Goal: Participate in discussion

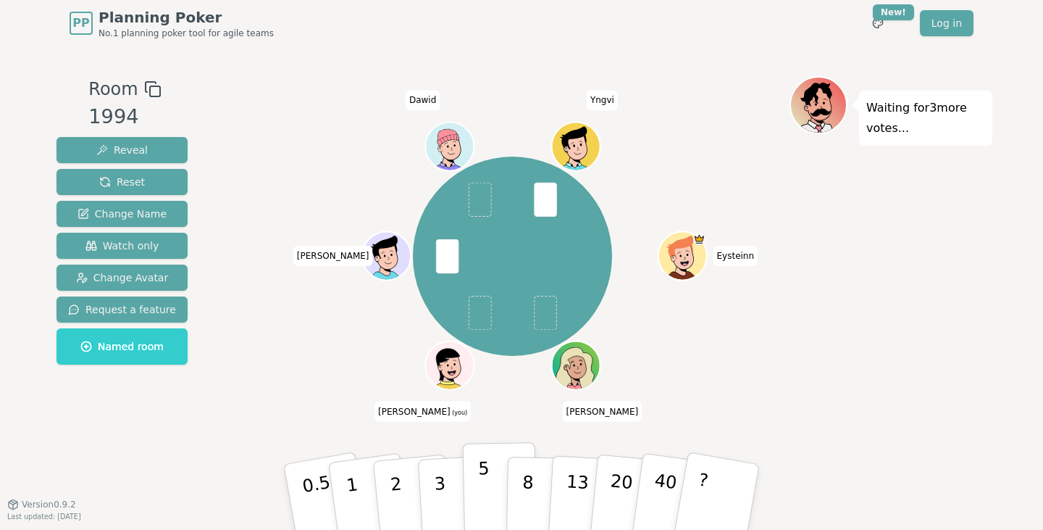
click at [479, 485] on p "5" at bounding box center [484, 497] width 12 height 78
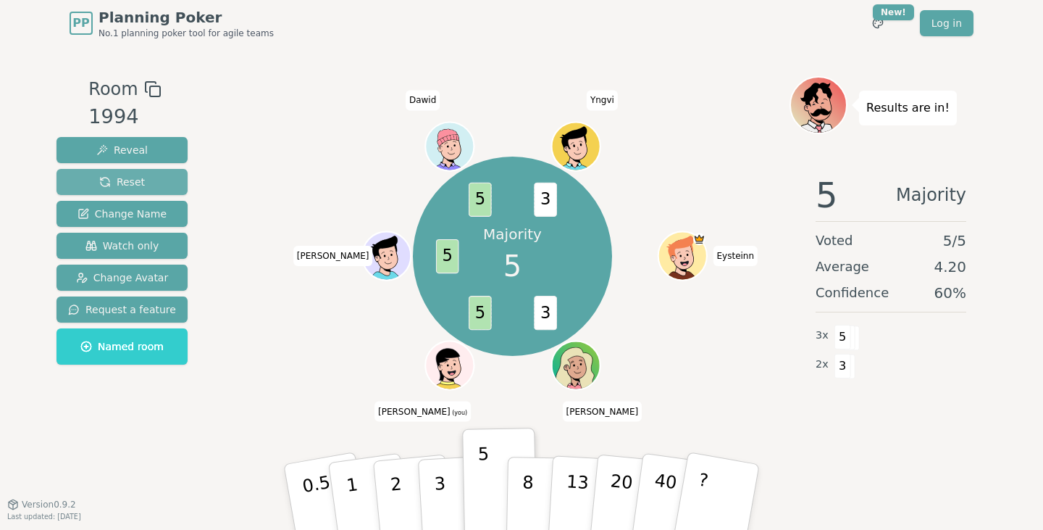
click at [122, 178] on span "Reset" at bounding box center [122, 182] width 46 height 14
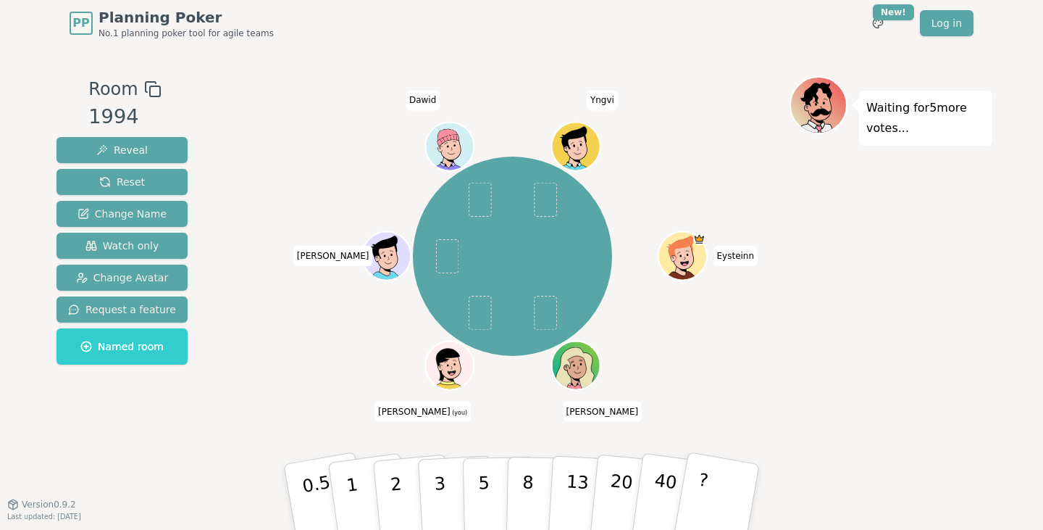
click at [301, 143] on div "[PERSON_NAME] (you) [PERSON_NAME]" at bounding box center [513, 256] width 554 height 308
click at [607, 99] on span "Yngvi" at bounding box center [602, 100] width 31 height 20
click at [644, 100] on div at bounding box center [513, 89] width 554 height 26
click at [737, 257] on span "Eysteinn" at bounding box center [736, 256] width 45 height 20
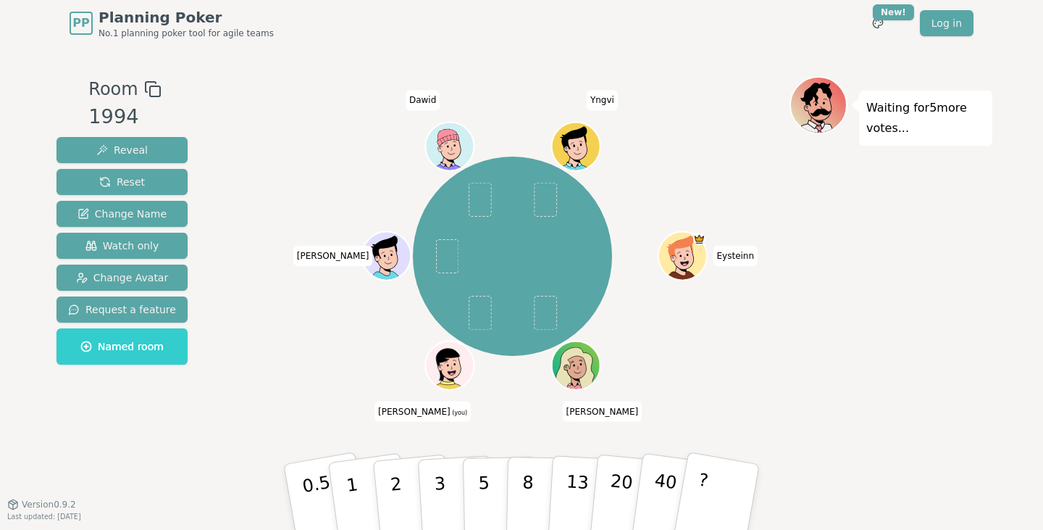
click at [737, 257] on span "Eysteinn" at bounding box center [736, 256] width 45 height 20
click at [758, 233] on div "[PERSON_NAME] (you) [PERSON_NAME]" at bounding box center [513, 256] width 554 height 308
click at [394, 491] on p "2" at bounding box center [397, 498] width 19 height 79
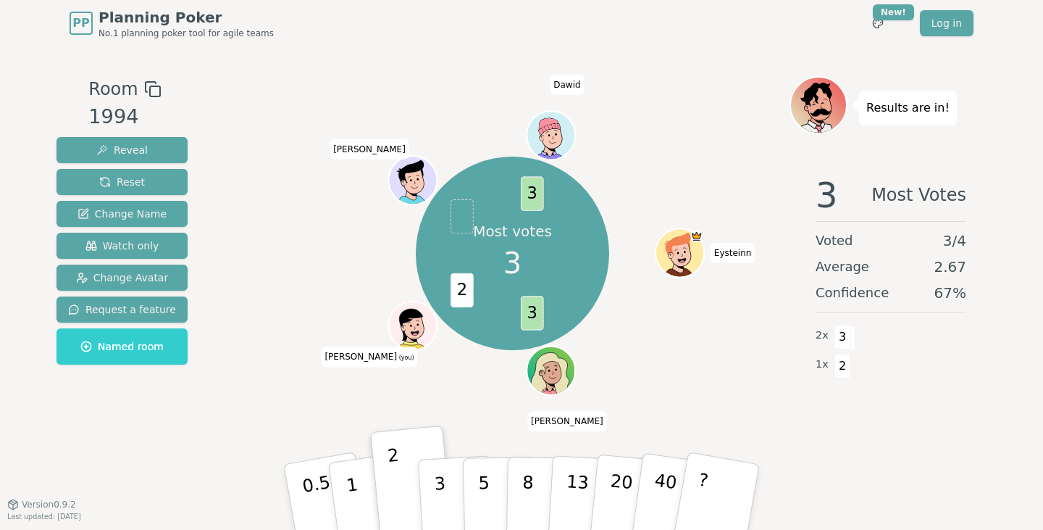
click at [515, 231] on p "Most votes" at bounding box center [512, 231] width 79 height 20
click at [514, 262] on span "3" at bounding box center [513, 262] width 18 height 43
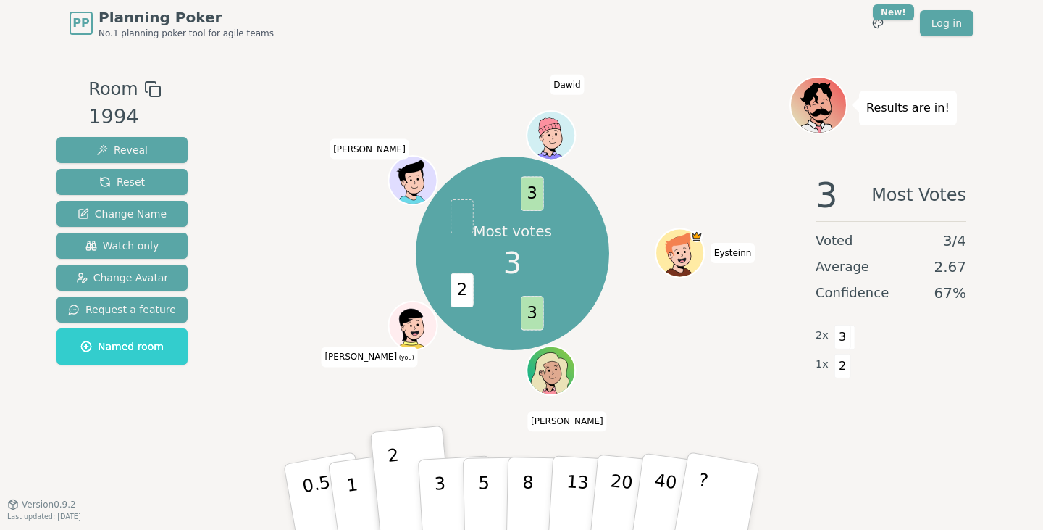
click at [514, 262] on span "3" at bounding box center [513, 262] width 18 height 43
click at [314, 267] on div "Most votes 3 3 2 3 [PERSON_NAME] (you) [PERSON_NAME]" at bounding box center [513, 253] width 554 height 303
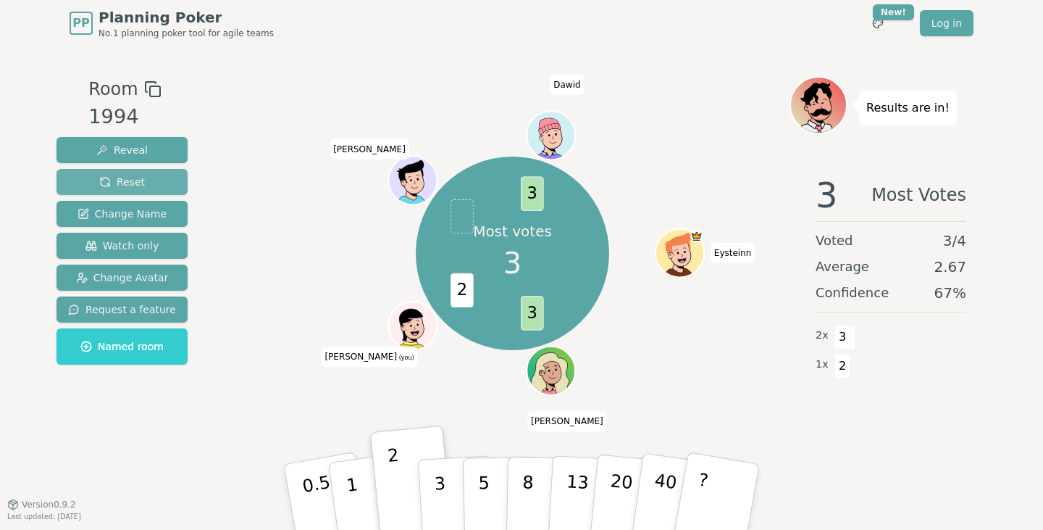
click at [138, 181] on span "Reset" at bounding box center [122, 182] width 46 height 14
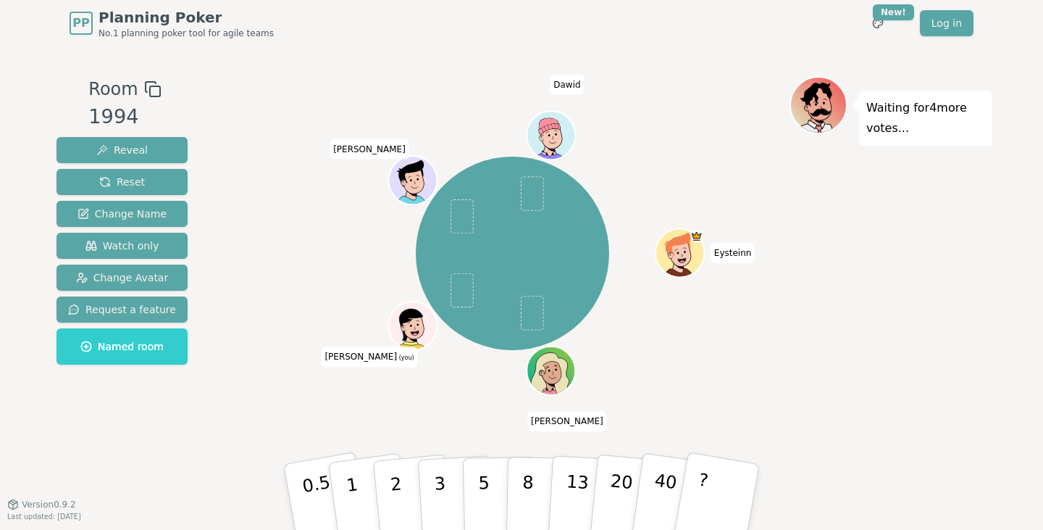
click at [874, 238] on div "Waiting for 4 more votes..." at bounding box center [891, 275] width 203 height 399
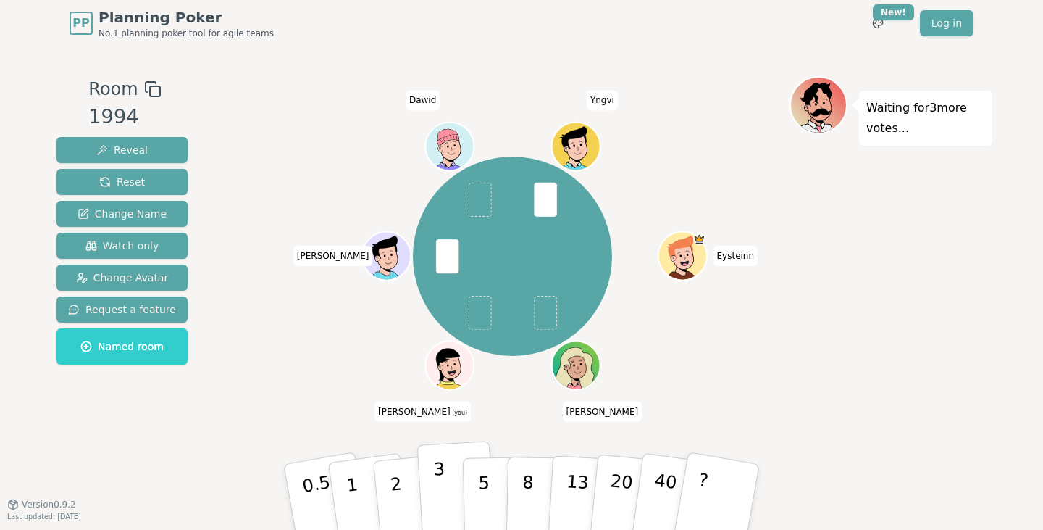
click at [438, 473] on p "3" at bounding box center [441, 498] width 16 height 79
click at [402, 470] on button "2" at bounding box center [413, 497] width 83 height 115
click at [433, 468] on button "3" at bounding box center [456, 497] width 79 height 113
click at [409, 472] on button "2" at bounding box center [413, 497] width 83 height 115
click at [435, 485] on p "3" at bounding box center [441, 498] width 16 height 79
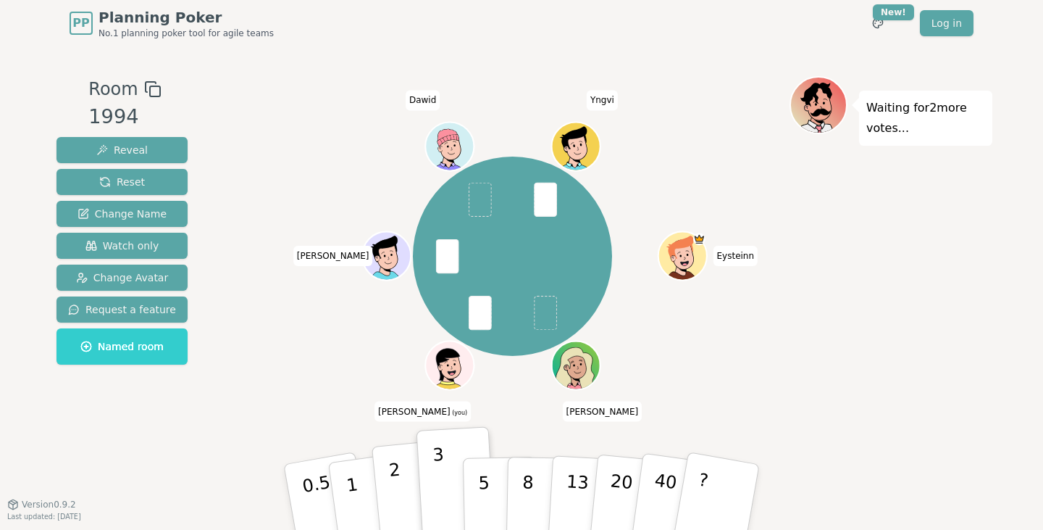
click at [404, 483] on button "2" at bounding box center [413, 497] width 83 height 115
click at [452, 482] on button "3" at bounding box center [456, 497] width 79 height 113
click at [400, 480] on button "2" at bounding box center [413, 497] width 83 height 115
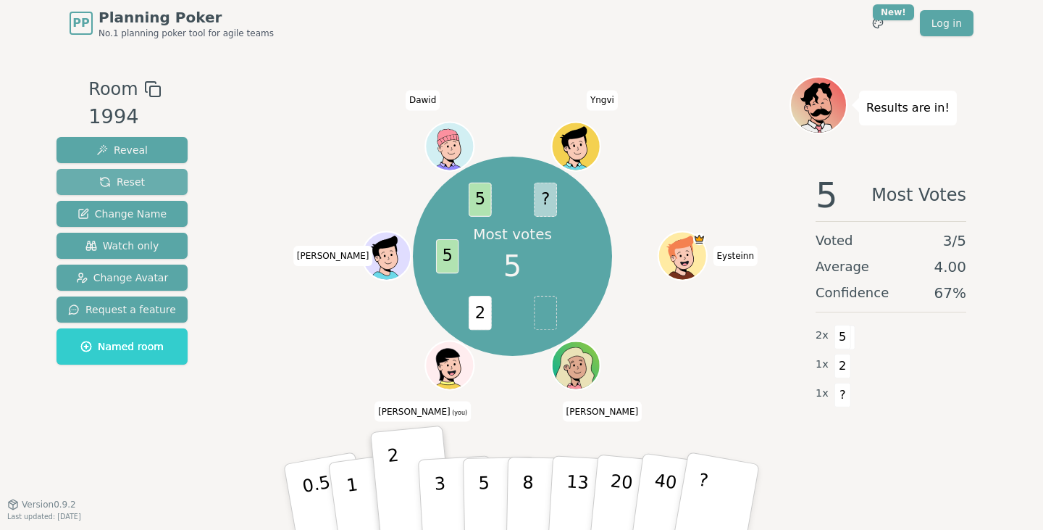
click at [142, 178] on button "Reset" at bounding box center [122, 182] width 131 height 26
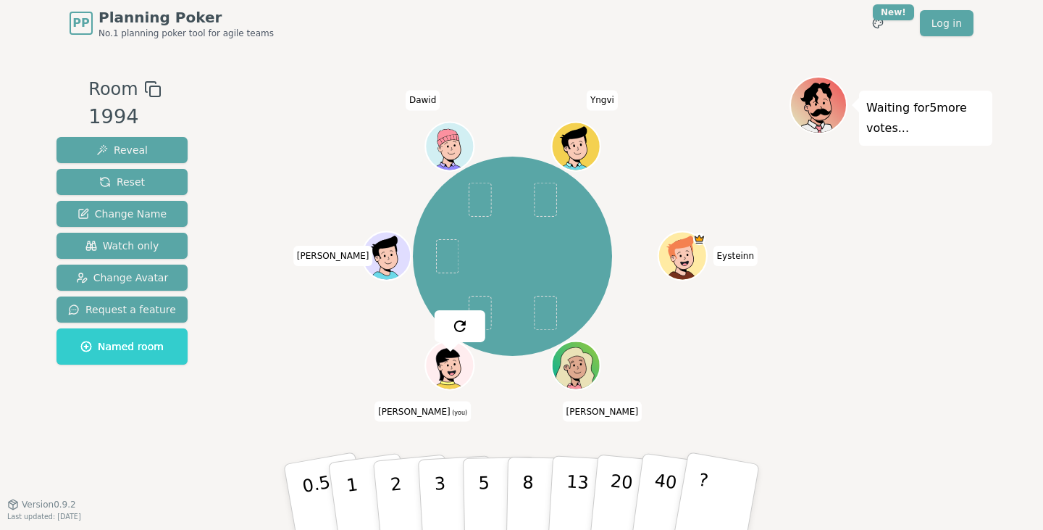
click at [252, 229] on div "[PERSON_NAME] (you) [PERSON_NAME]" at bounding box center [513, 256] width 554 height 308
click at [775, 354] on div "[PERSON_NAME] (you) [PERSON_NAME]" at bounding box center [513, 256] width 554 height 308
click at [423, 103] on span "Dawid" at bounding box center [423, 100] width 34 height 20
click at [374, 107] on div "[PERSON_NAME] (you) [PERSON_NAME]" at bounding box center [513, 256] width 554 height 308
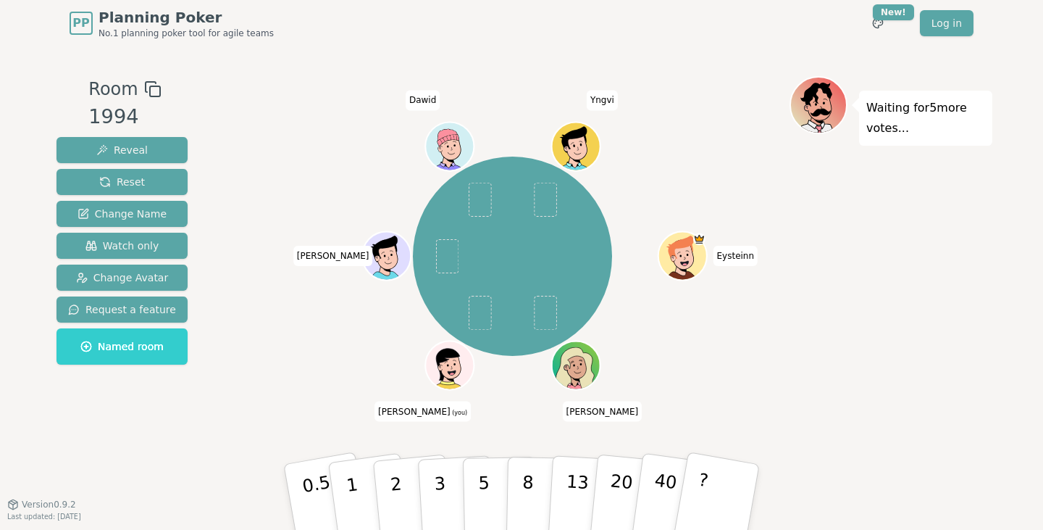
click at [628, 69] on div "Room 1994 Reveal Reset Change Name Watch only Change Avatar Request a feature N…" at bounding box center [522, 274] width 942 height 457
